Goal: Navigation & Orientation: Find specific page/section

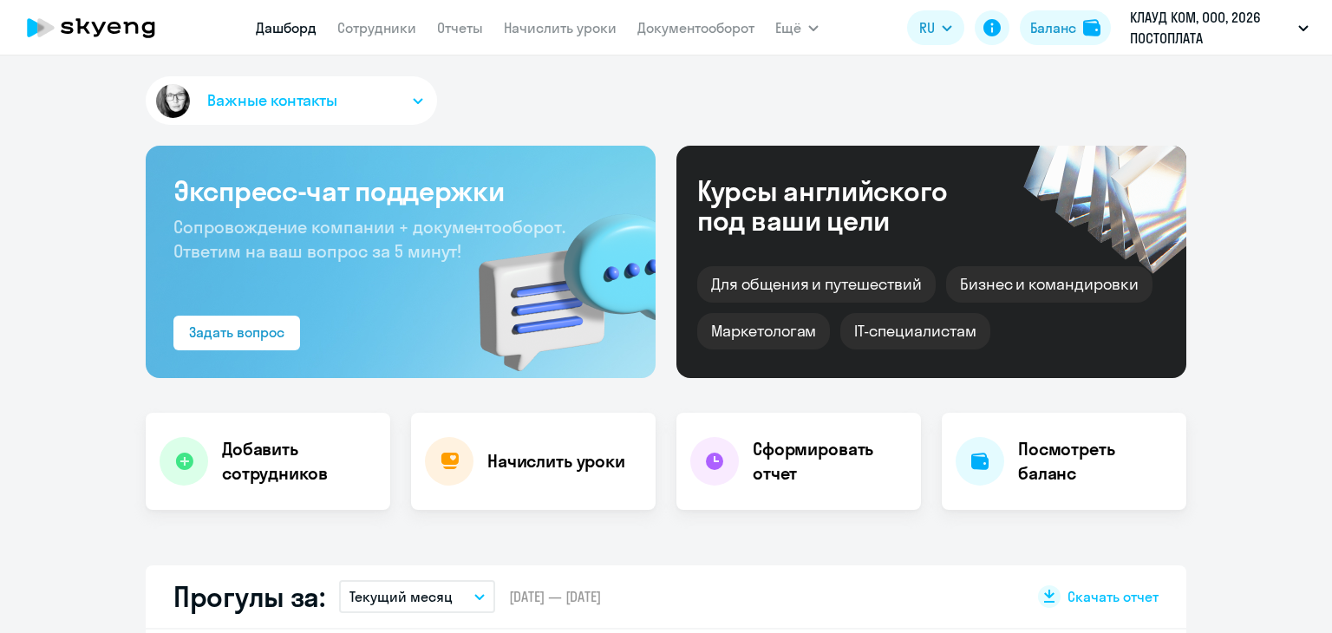
select select "30"
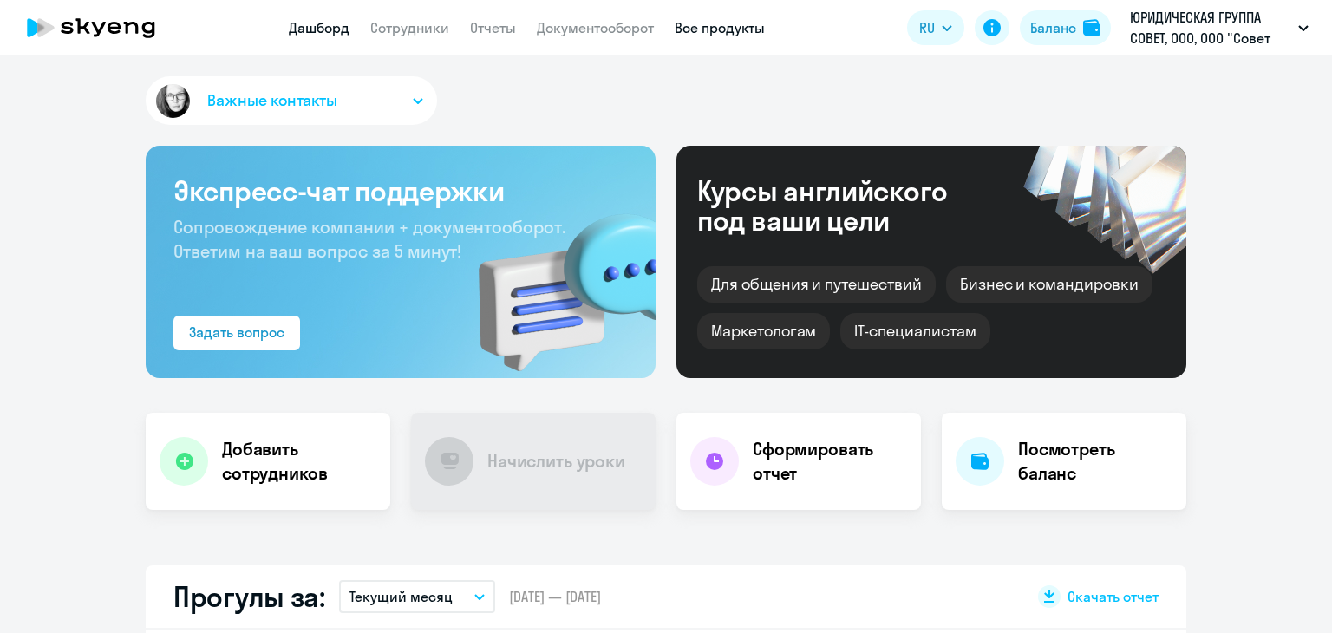
select select "30"
click at [619, 29] on link "Документооборот" at bounding box center [595, 27] width 117 height 17
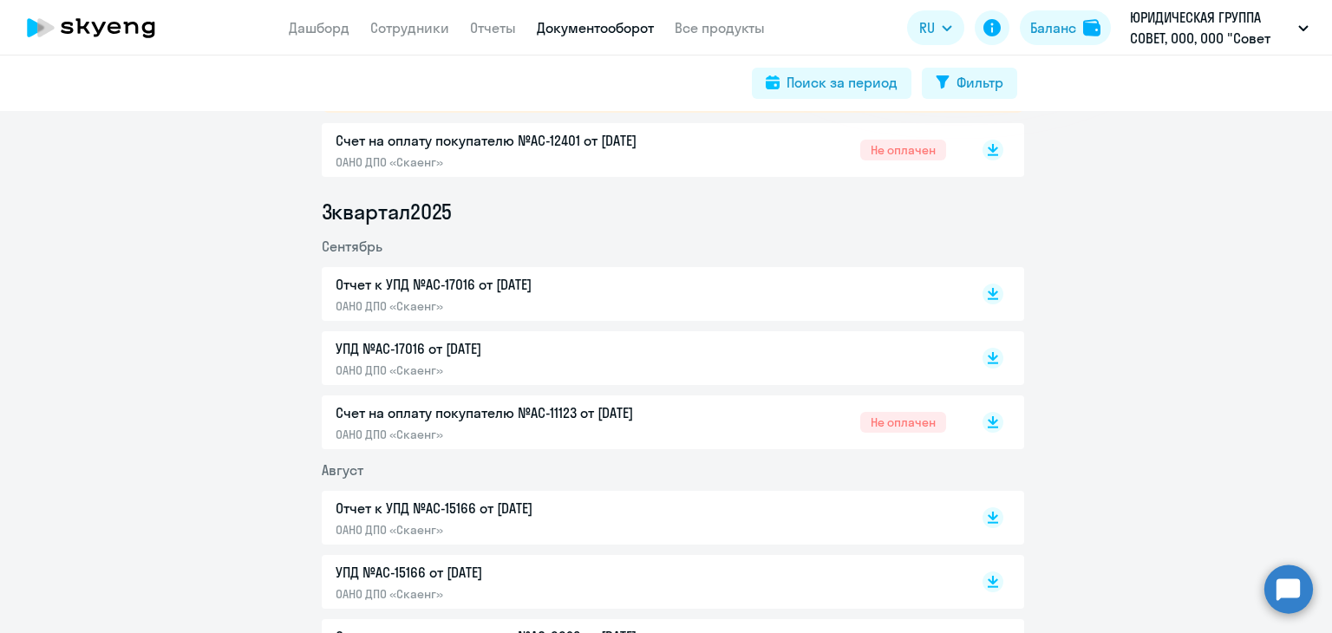
scroll to position [173, 0]
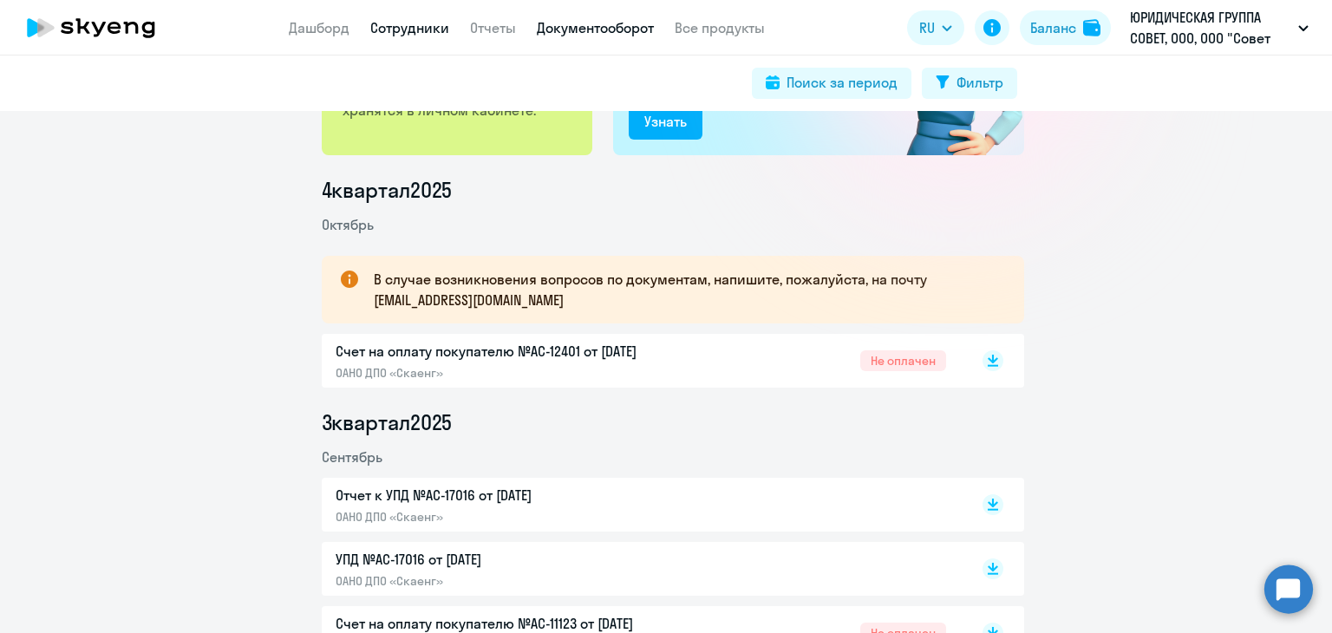
drag, startPoint x: 420, startPoint y: 33, endPoint x: 431, endPoint y: 32, distance: 11.3
click at [420, 33] on link "Сотрудники" at bounding box center [409, 27] width 79 height 17
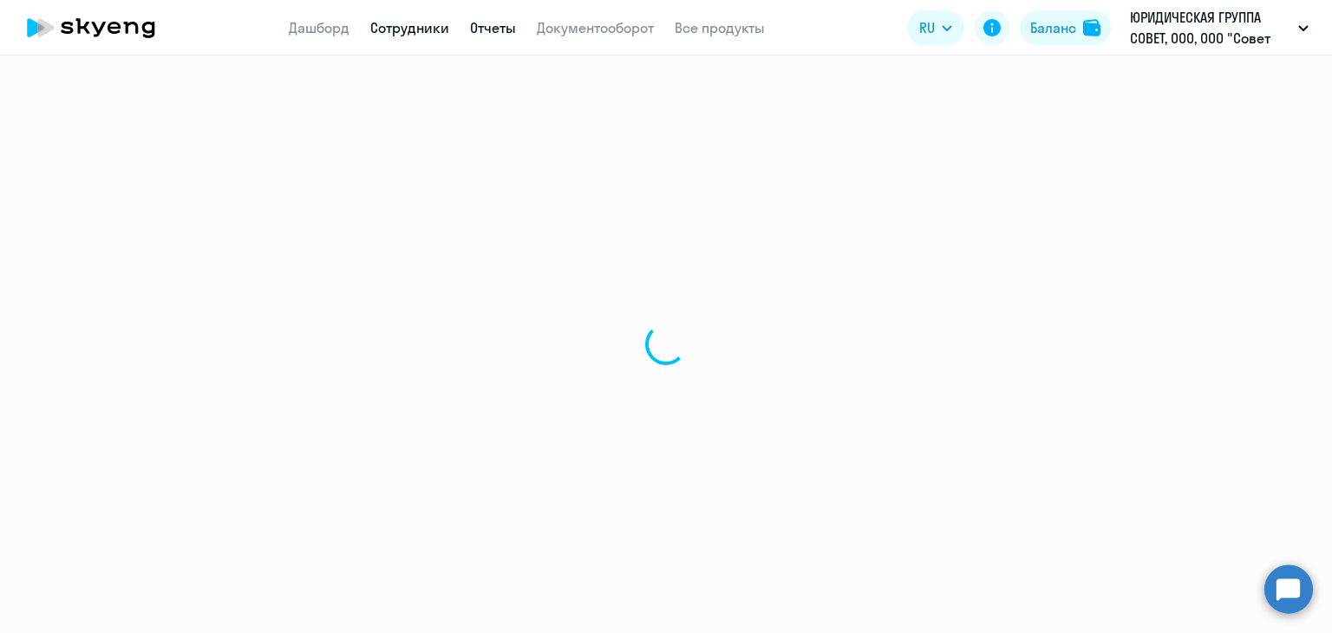
select select "30"
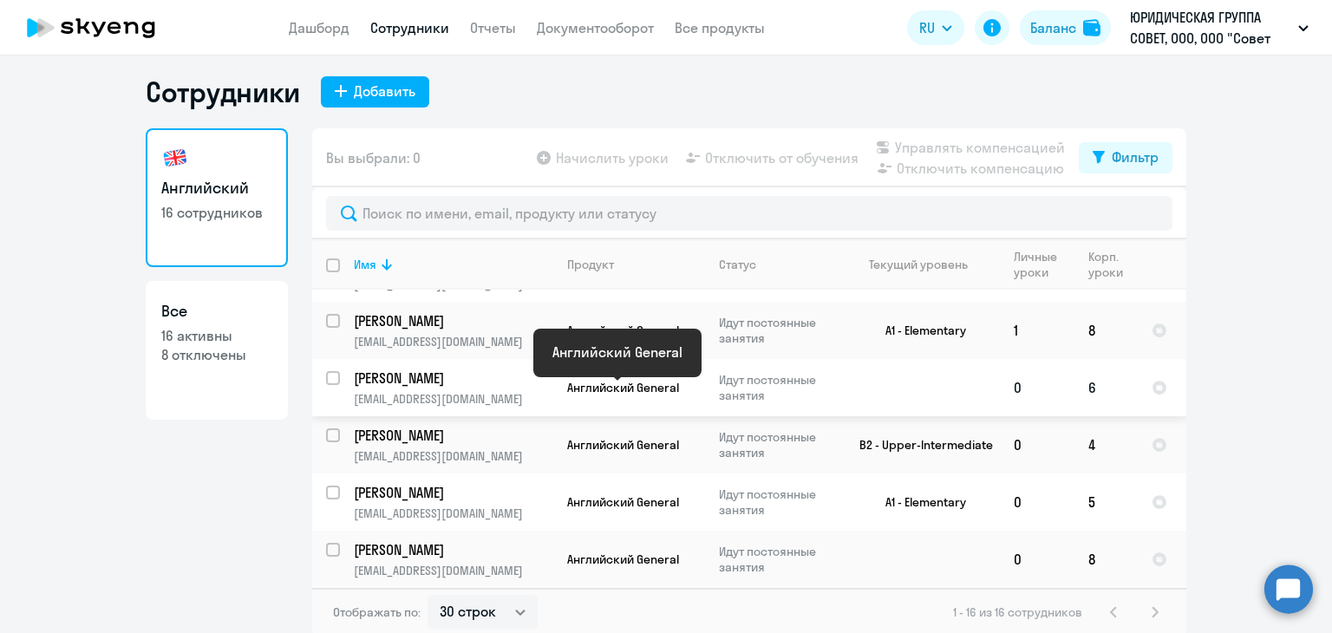
scroll to position [10, 0]
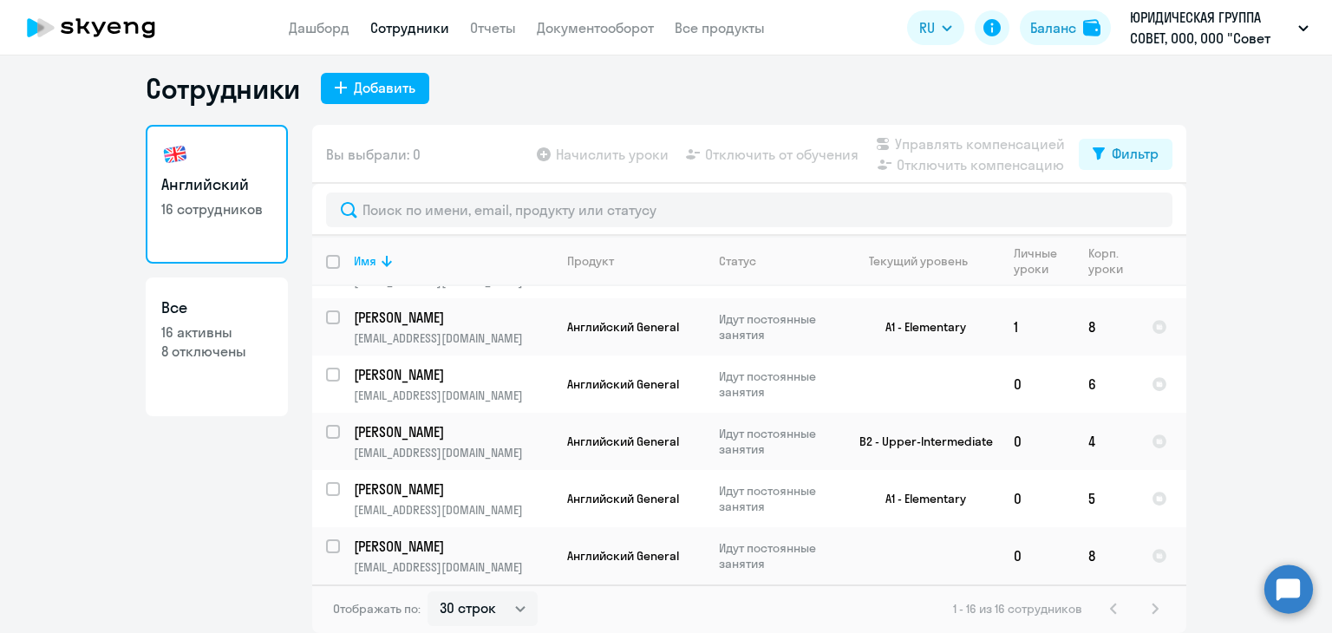
click at [97, 435] on ng-component "Сотрудники Добавить Английский 16 сотрудников Все 16 активны 8 отключены Вы выб…" at bounding box center [666, 352] width 1332 height 562
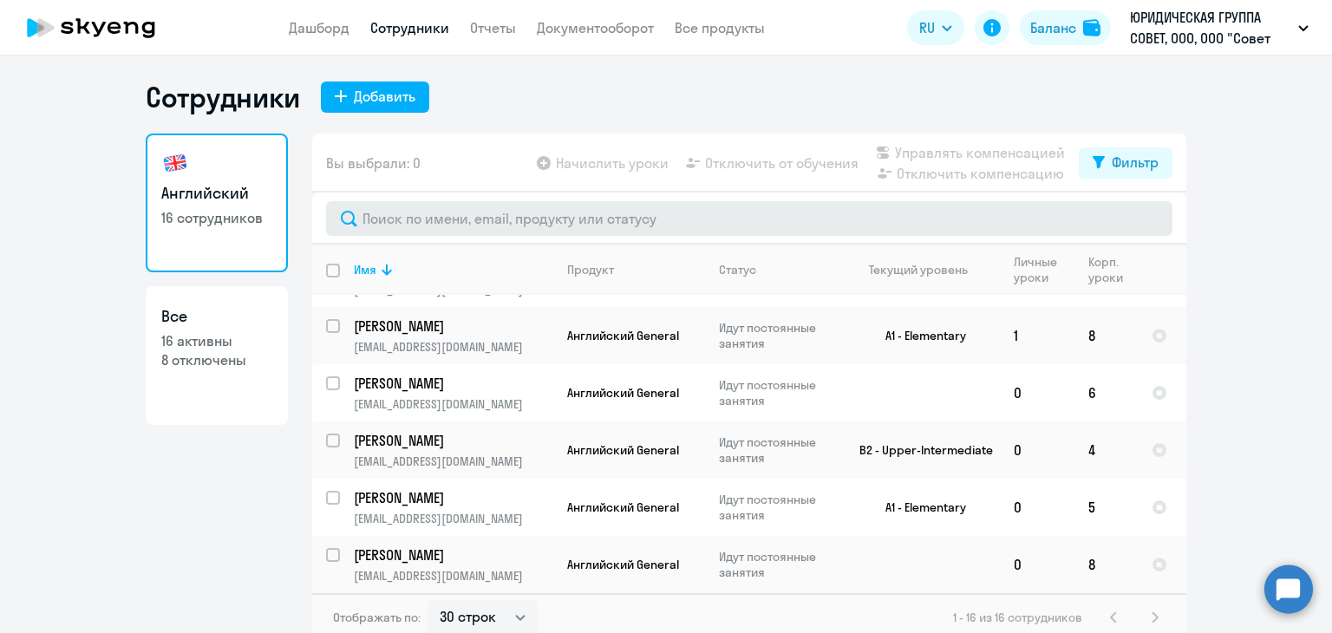
scroll to position [0, 0]
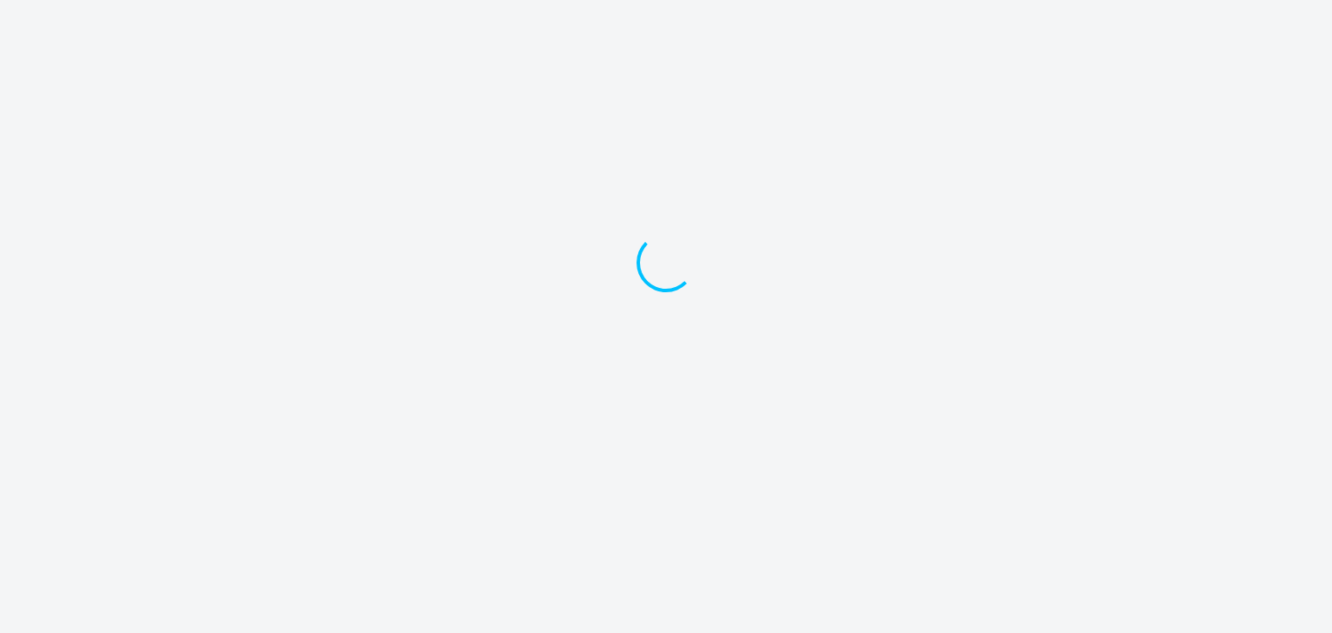
select select "30"
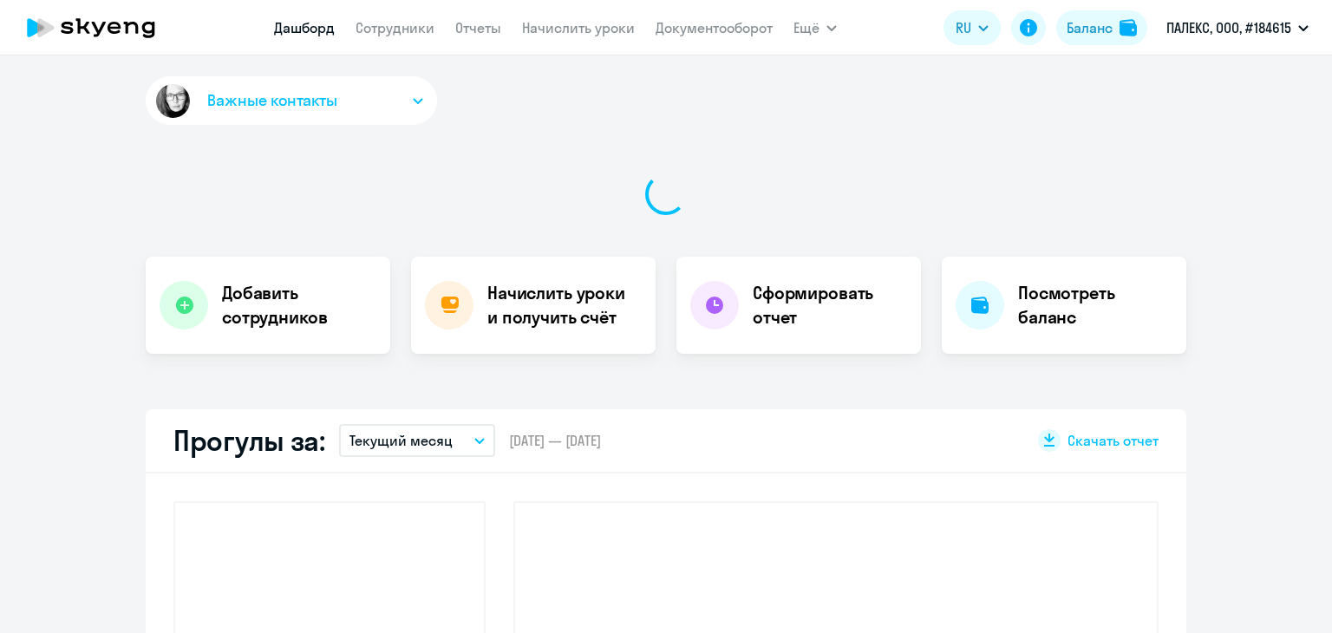
select select "30"
